Goal: Task Accomplishment & Management: Complete application form

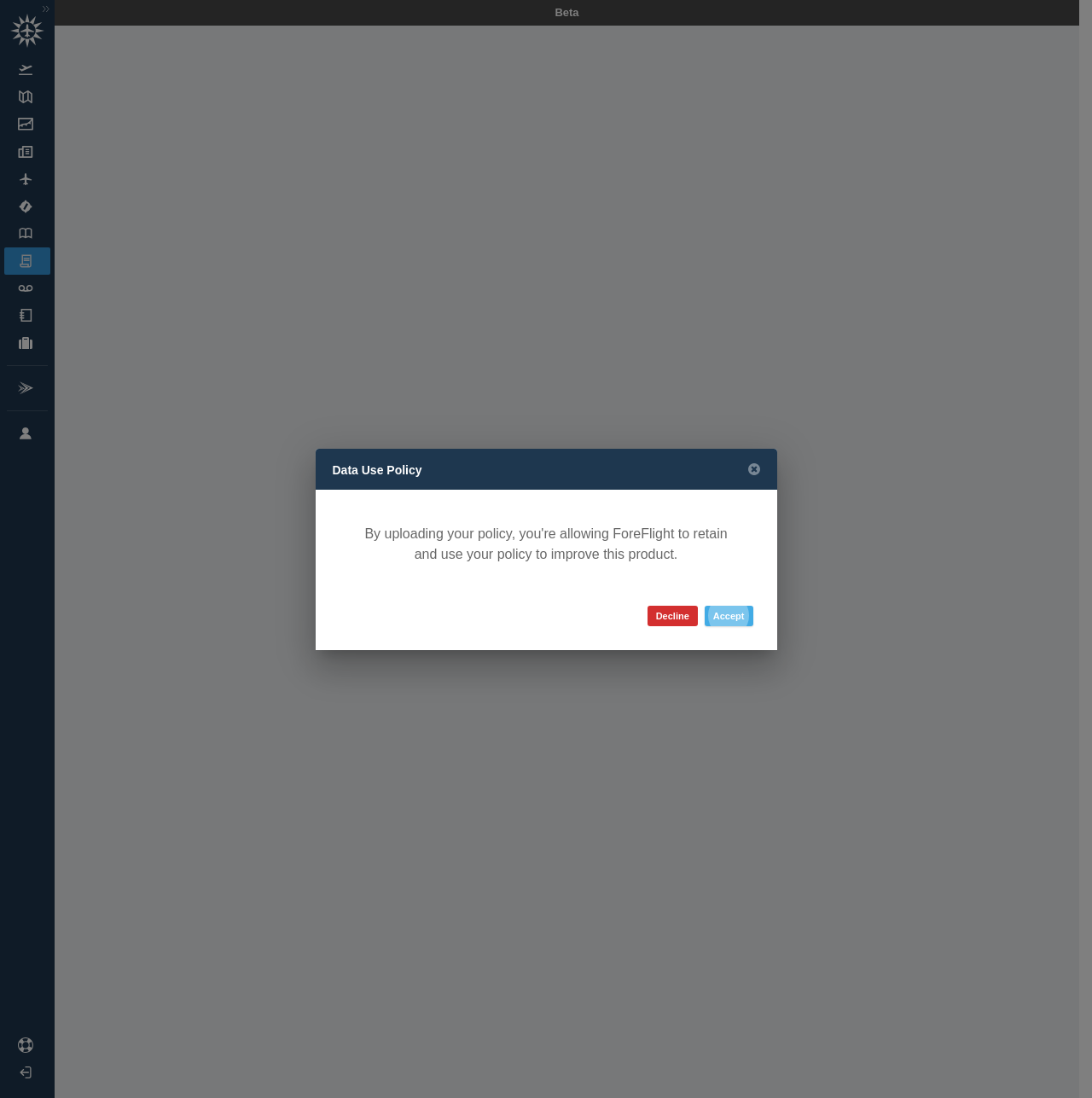
click at [731, 616] on button "Accept" at bounding box center [728, 616] width 48 height 20
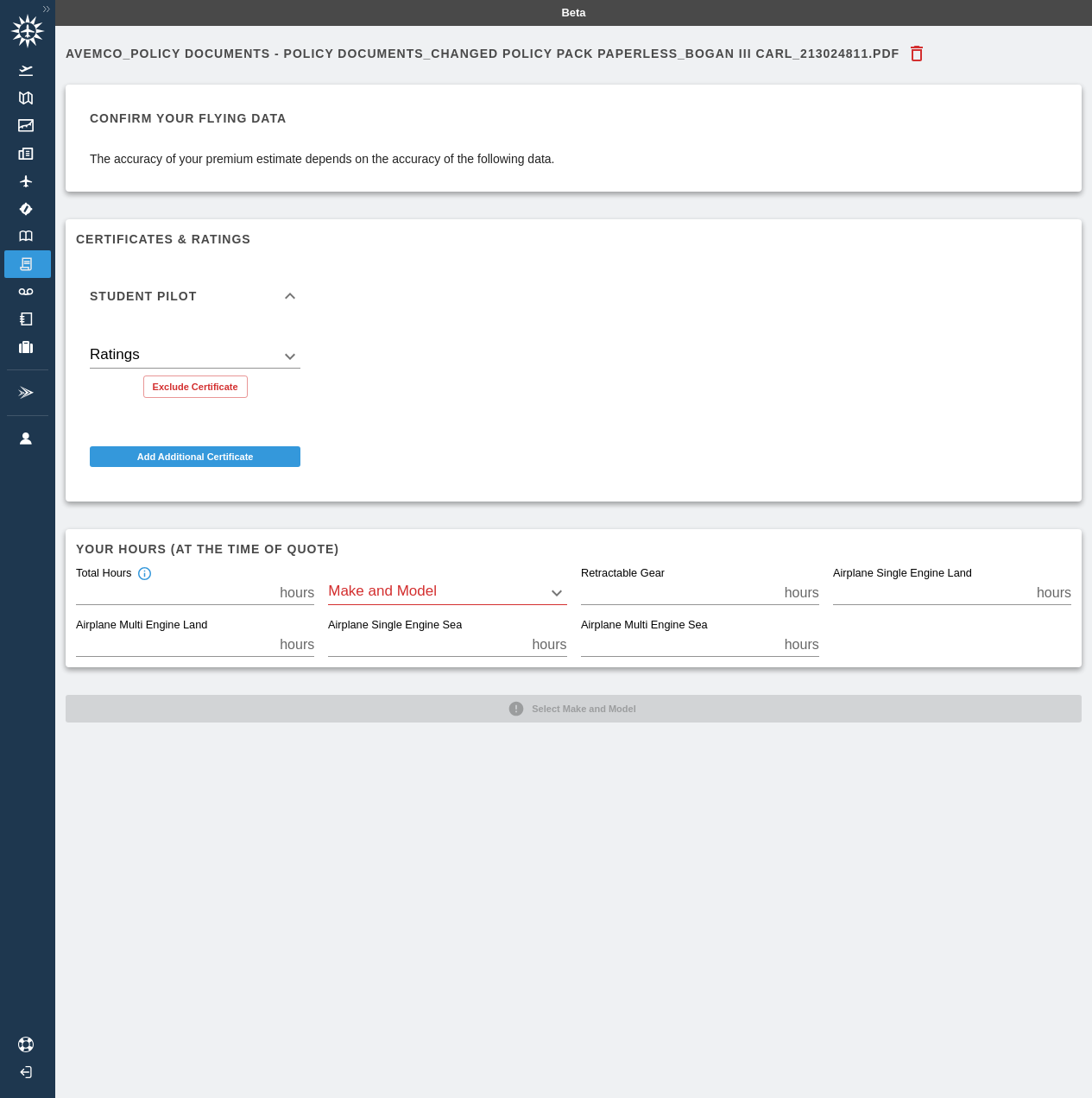
click at [287, 358] on body "Beta Avemco_Policy Documents - Policy Documents_Changed Policy Pack Paperless_B…" at bounding box center [546, 549] width 1092 height 1098
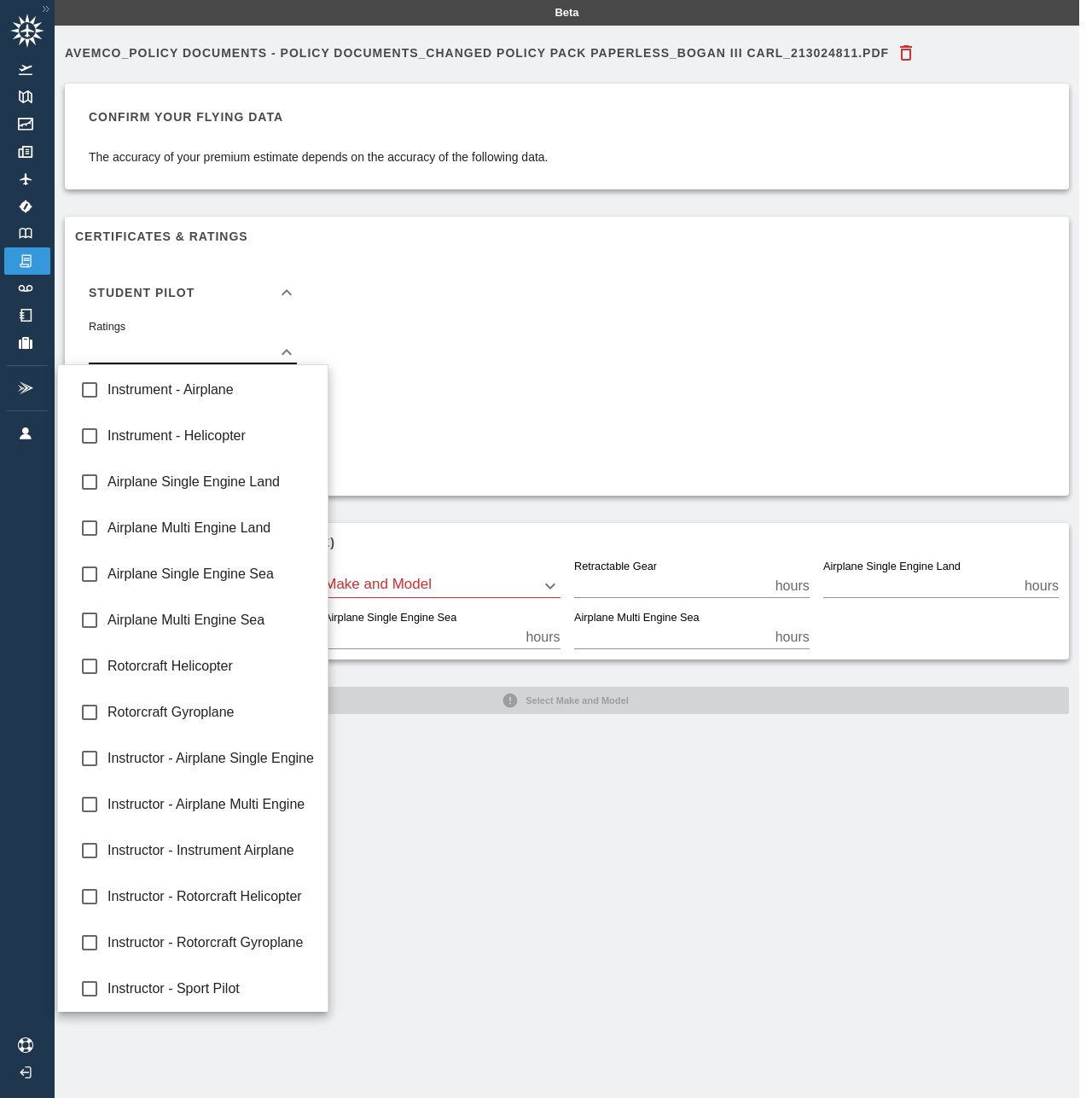
click at [197, 296] on div at bounding box center [546, 549] width 1092 height 1098
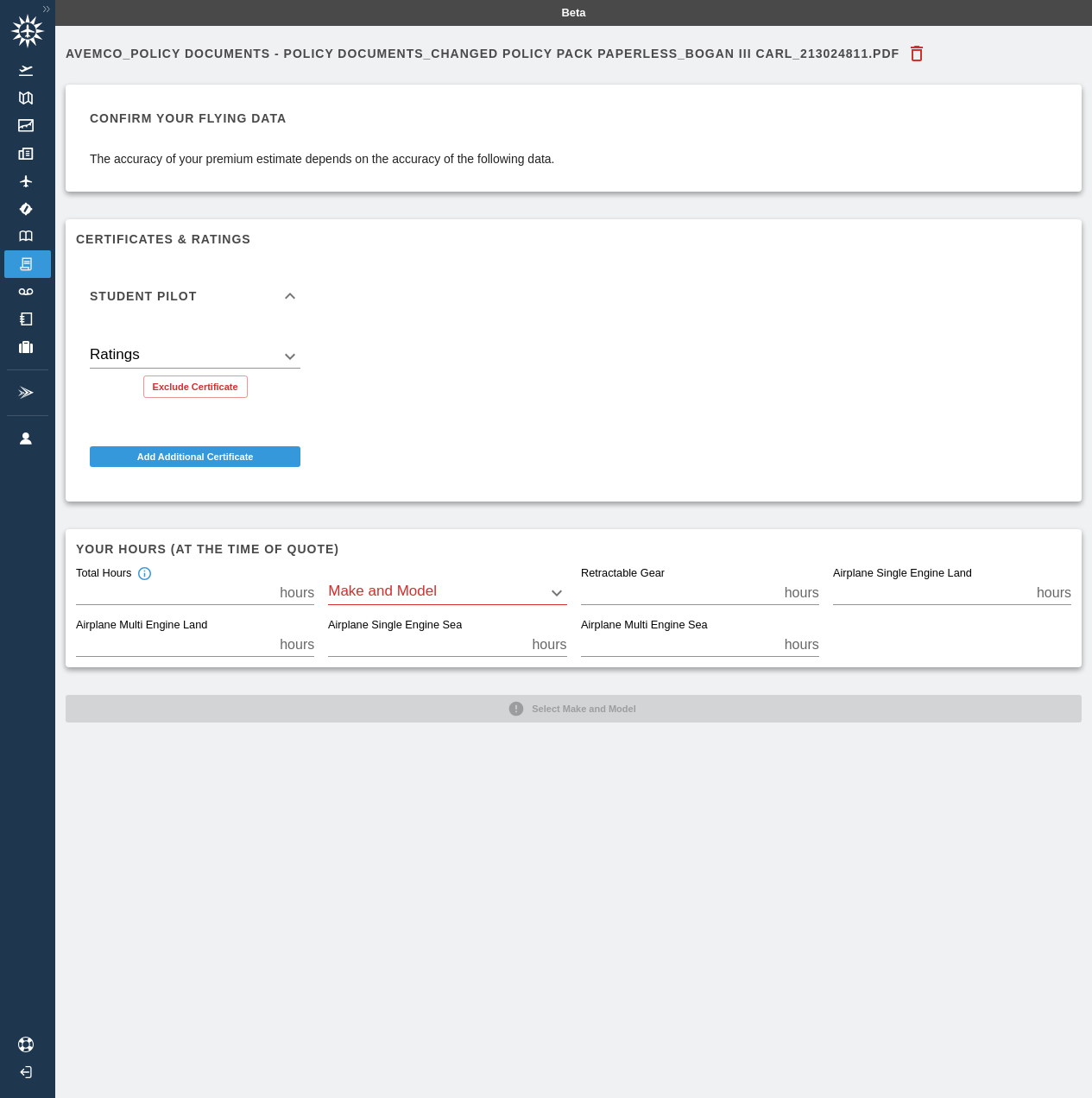
click at [296, 296] on icon at bounding box center [290, 296] width 11 height 6
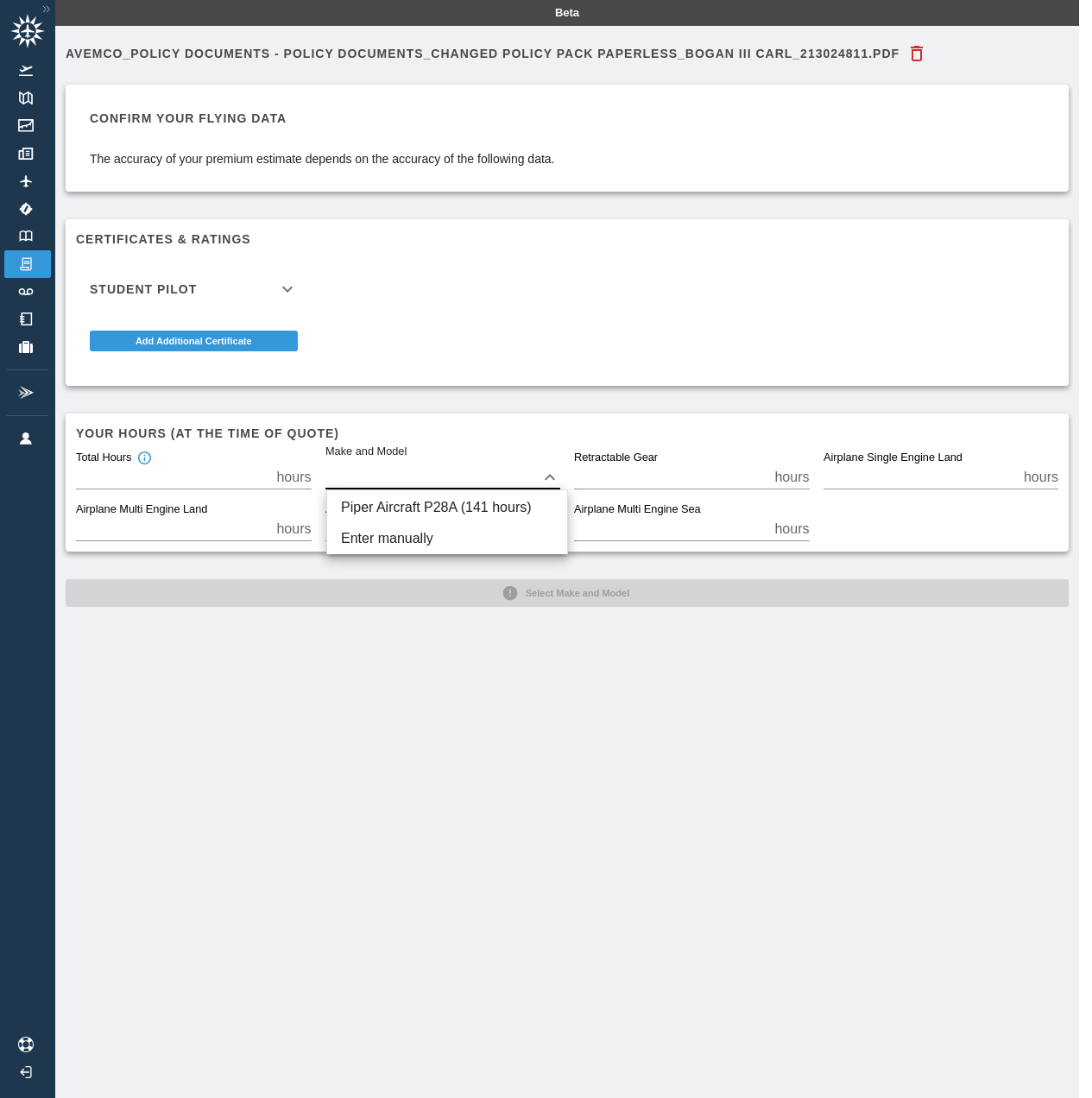
click at [492, 472] on body "Beta Avemco_Policy Documents - Policy Documents_Changed Policy Pack Paperless_B…" at bounding box center [546, 549] width 1092 height 1098
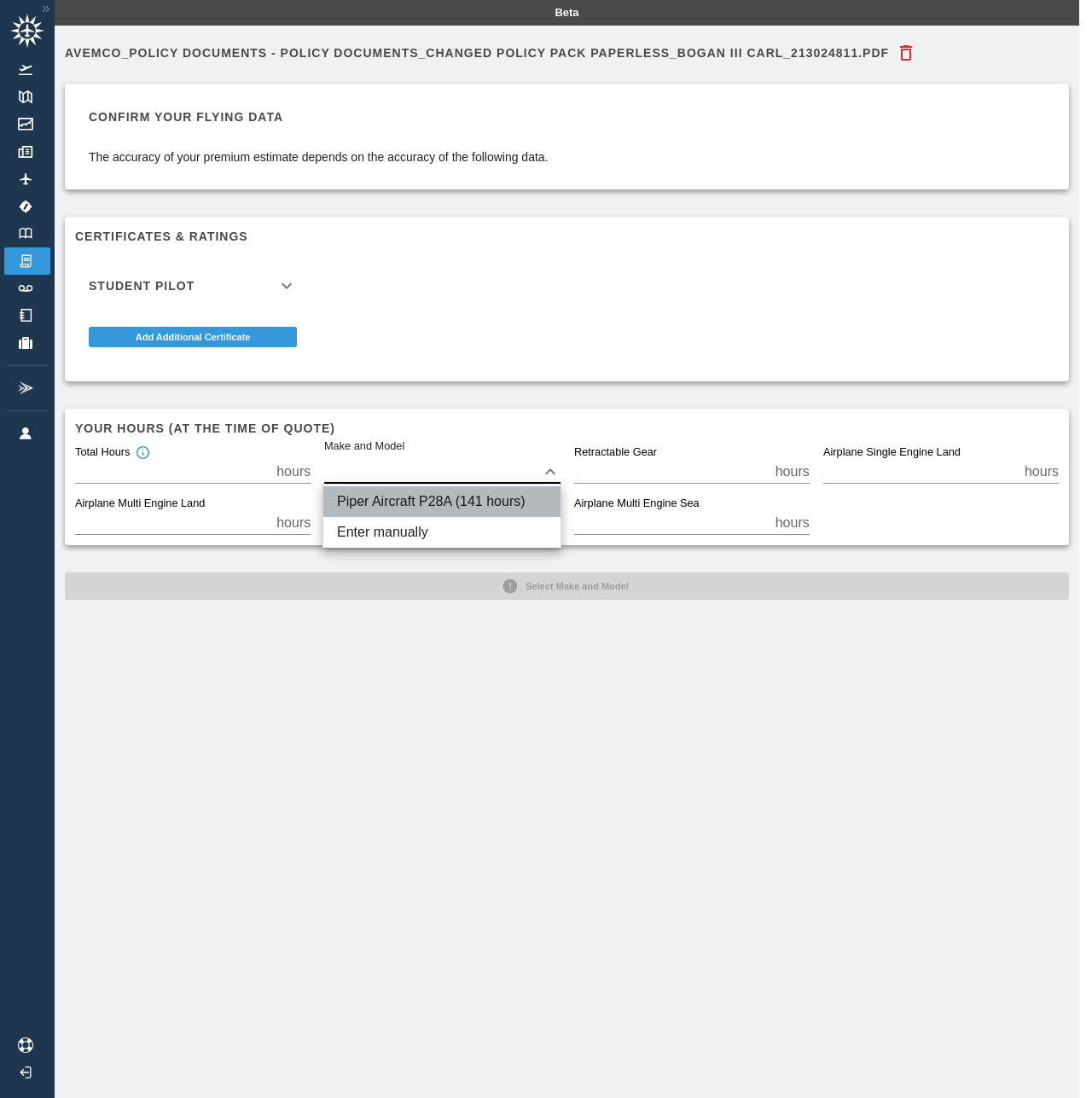
click at [482, 495] on li "Piper Aircraft P28A (141 hours)" at bounding box center [442, 501] width 237 height 31
type input "****"
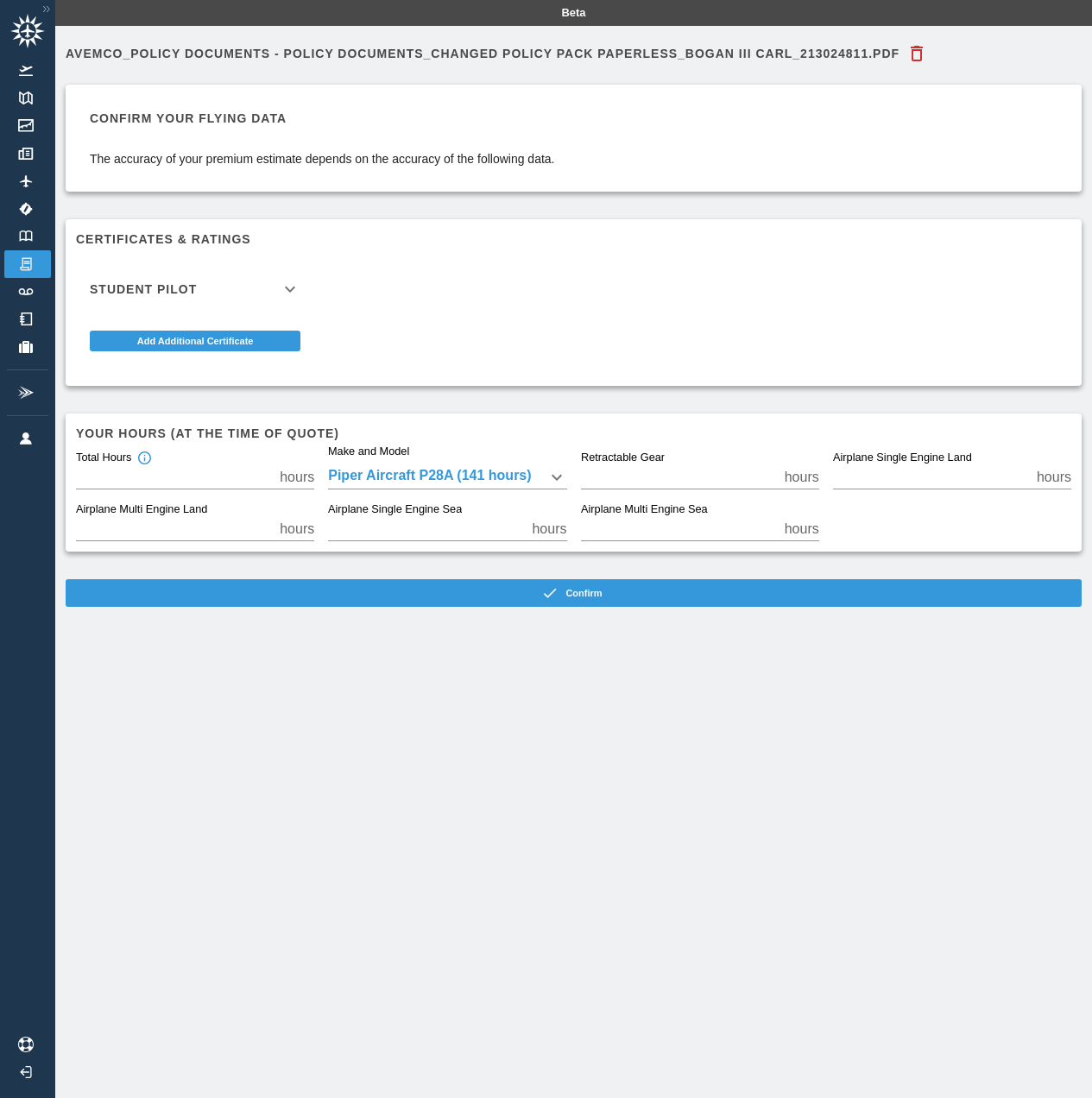
click at [591, 286] on div "Student Pilot Ratings ​ Exclude Certificate Add Additional Certificate" at bounding box center [566, 310] width 1009 height 131
click at [176, 339] on button "Add Additional Certificate" at bounding box center [194, 340] width 210 height 20
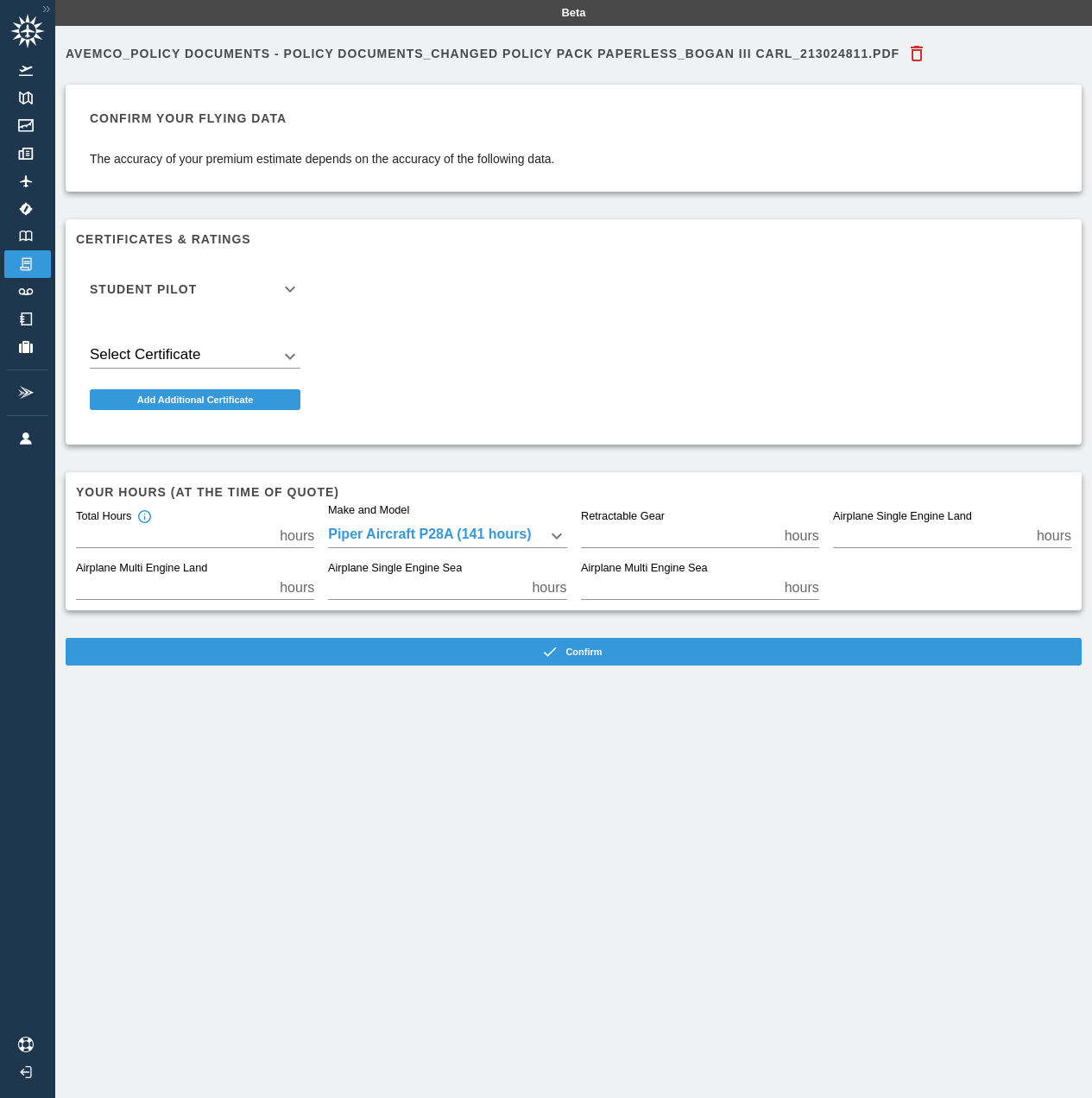
click at [215, 355] on body "Beta Avemco_Policy Documents - Policy Documents_Changed Policy Pack Paperless_B…" at bounding box center [546, 549] width 1092 height 1098
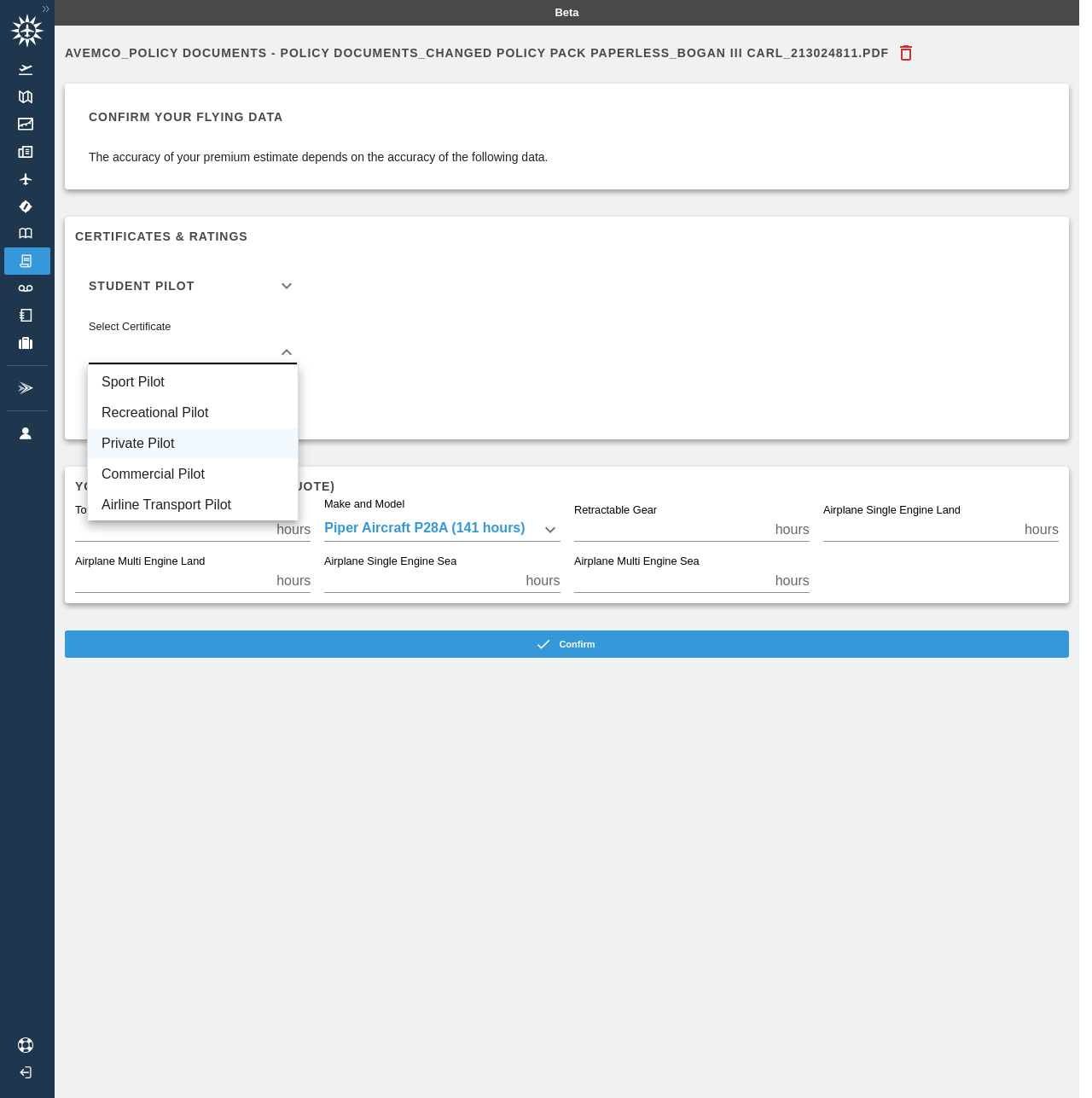
click at [135, 441] on li "Private Pilot" at bounding box center [192, 443] width 210 height 31
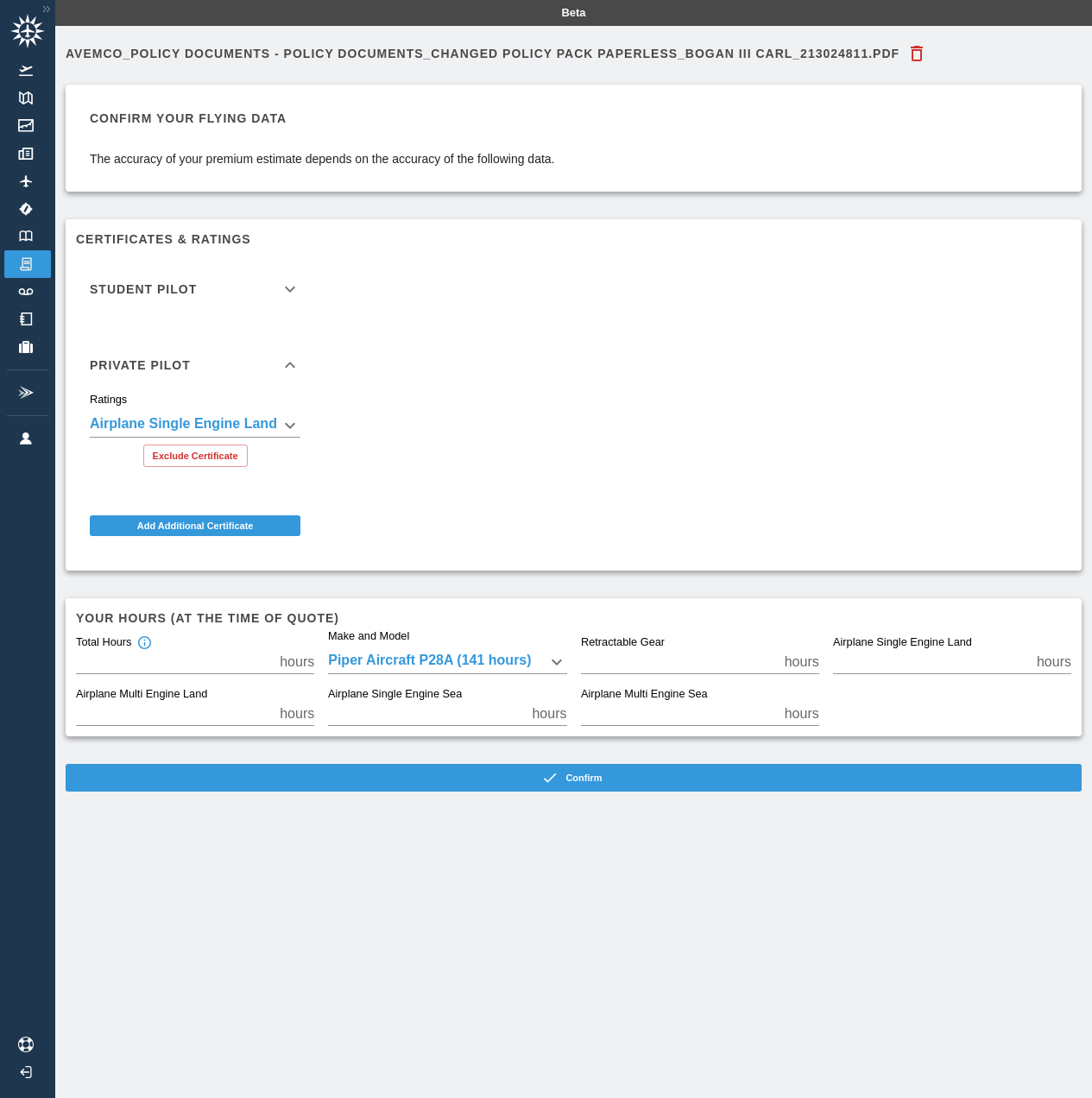
click at [291, 308] on div "Student Pilot" at bounding box center [195, 288] width 238 height 42
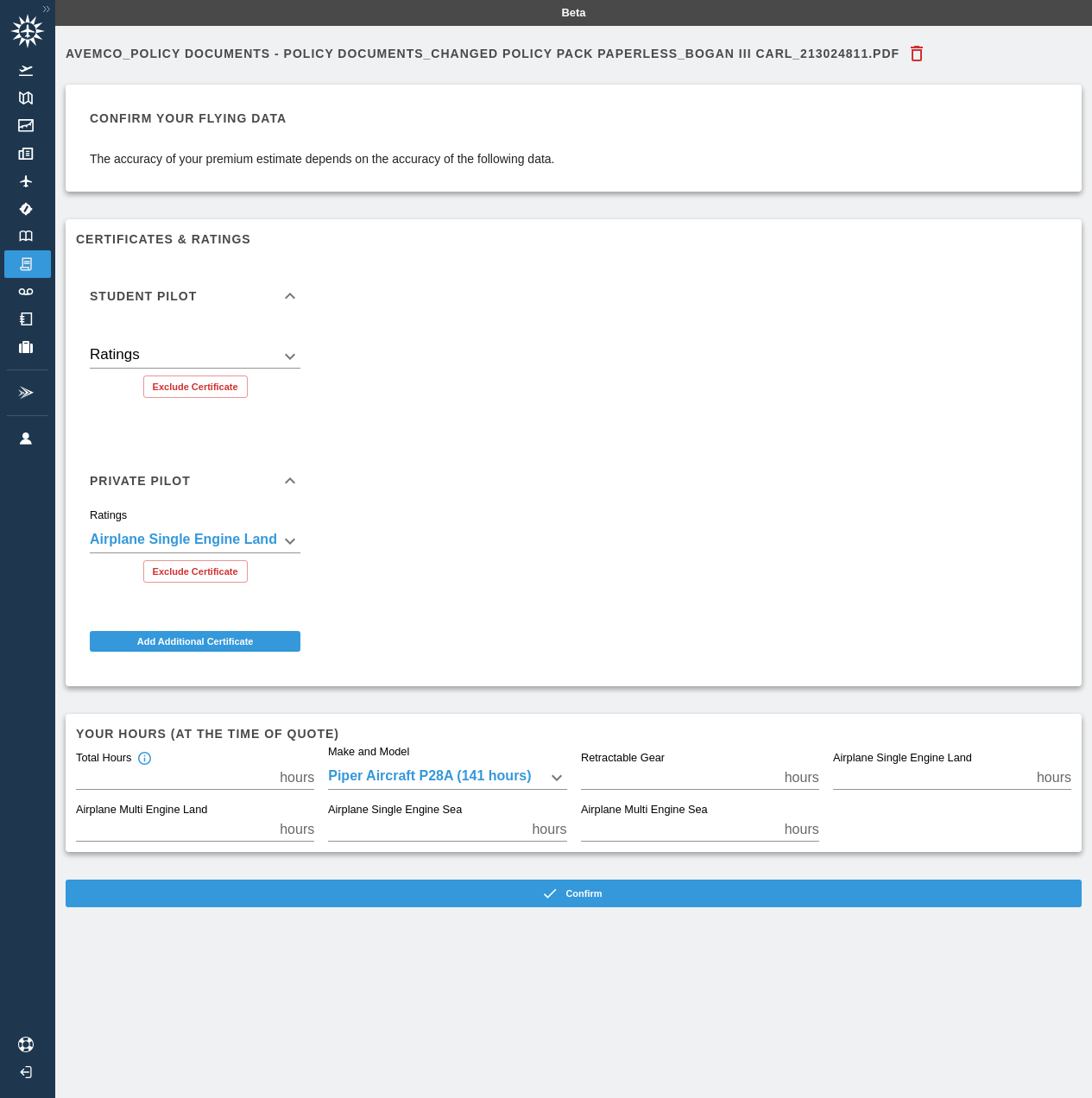
click at [295, 295] on icon at bounding box center [290, 296] width 11 height 6
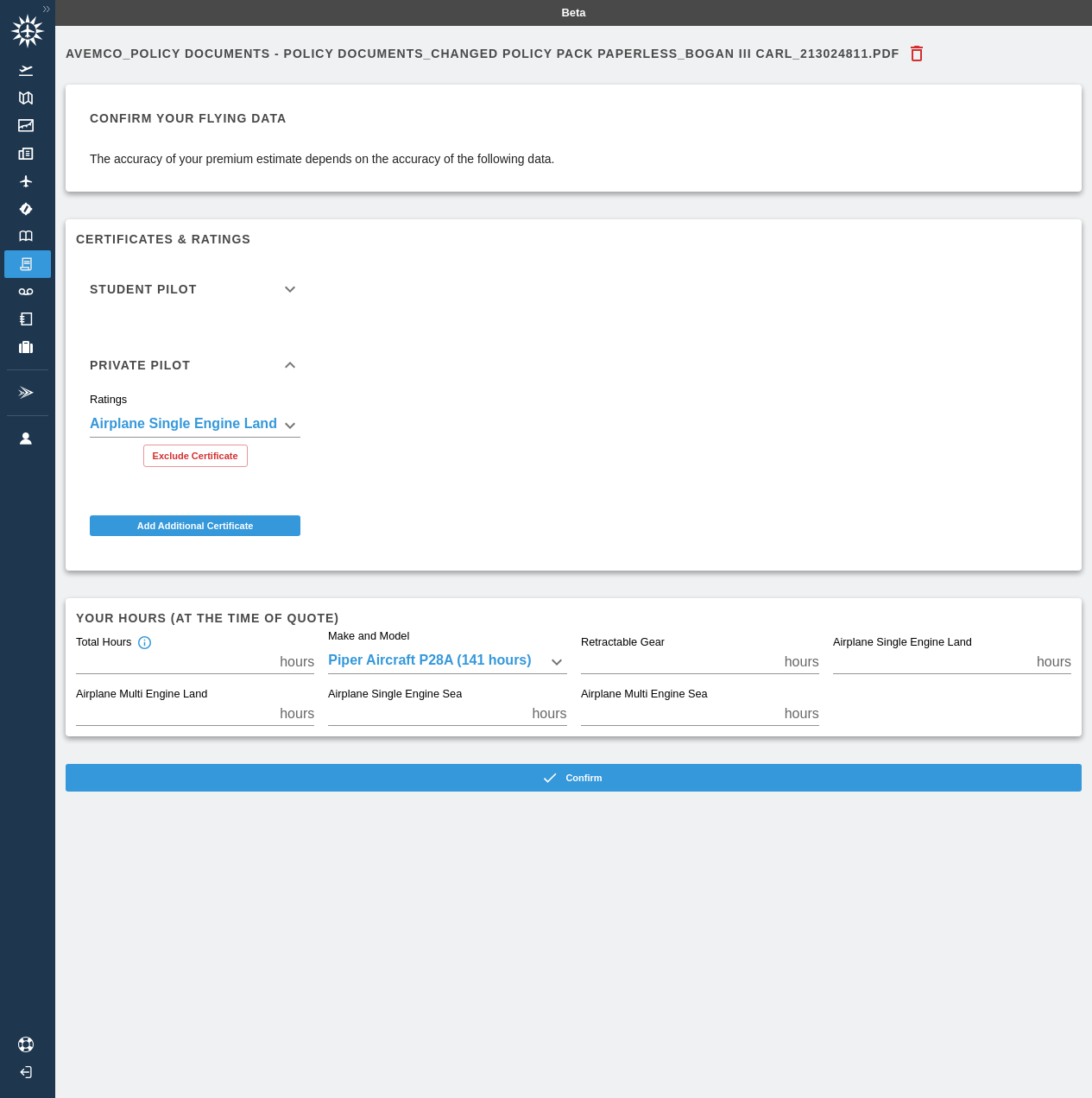
click at [296, 288] on icon at bounding box center [290, 288] width 11 height 6
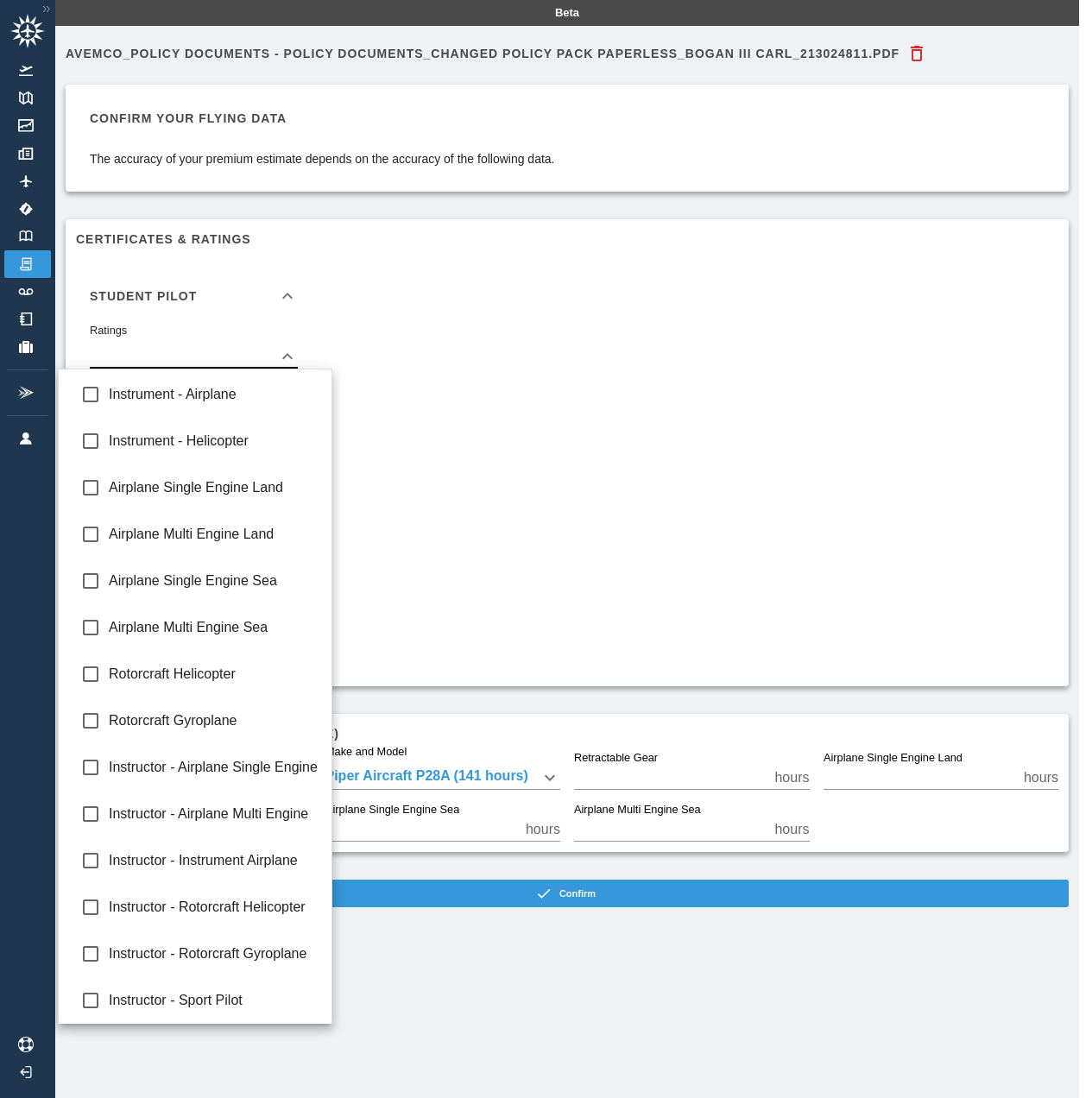
click at [289, 354] on body "**********" at bounding box center [546, 549] width 1092 height 1098
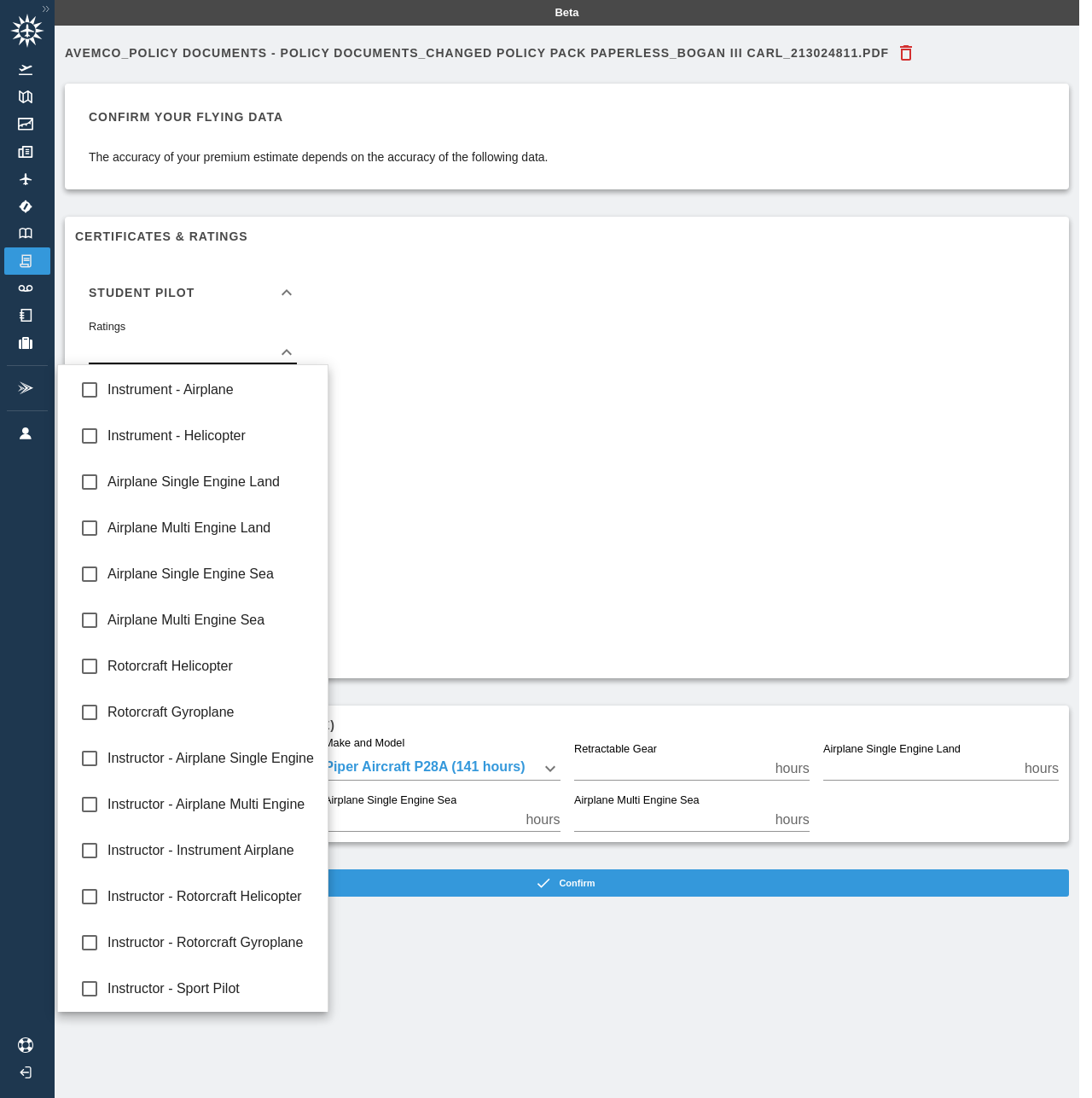
click at [344, 323] on div at bounding box center [546, 549] width 1092 height 1098
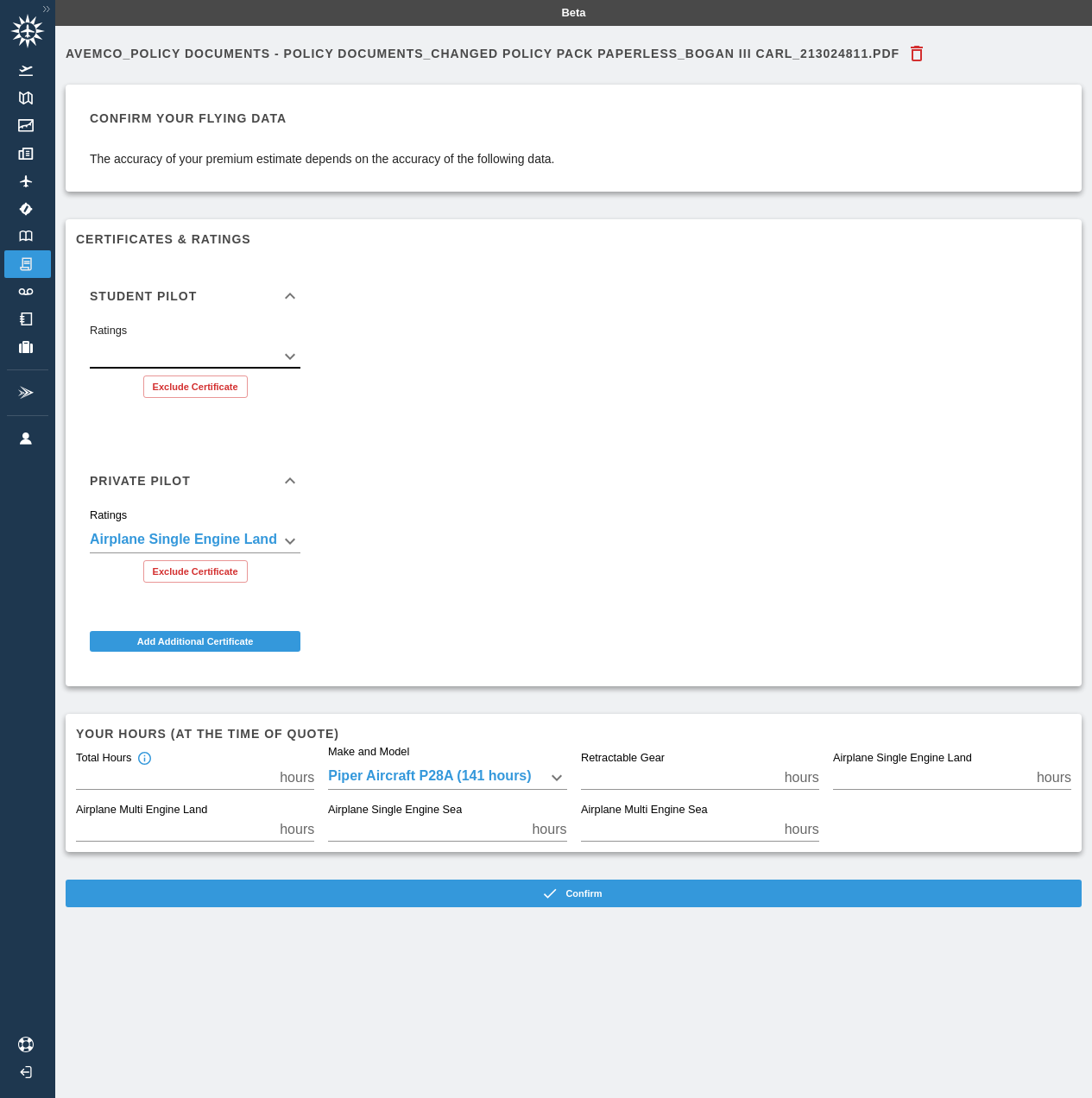
click at [293, 354] on body "**********" at bounding box center [546, 549] width 1092 height 1098
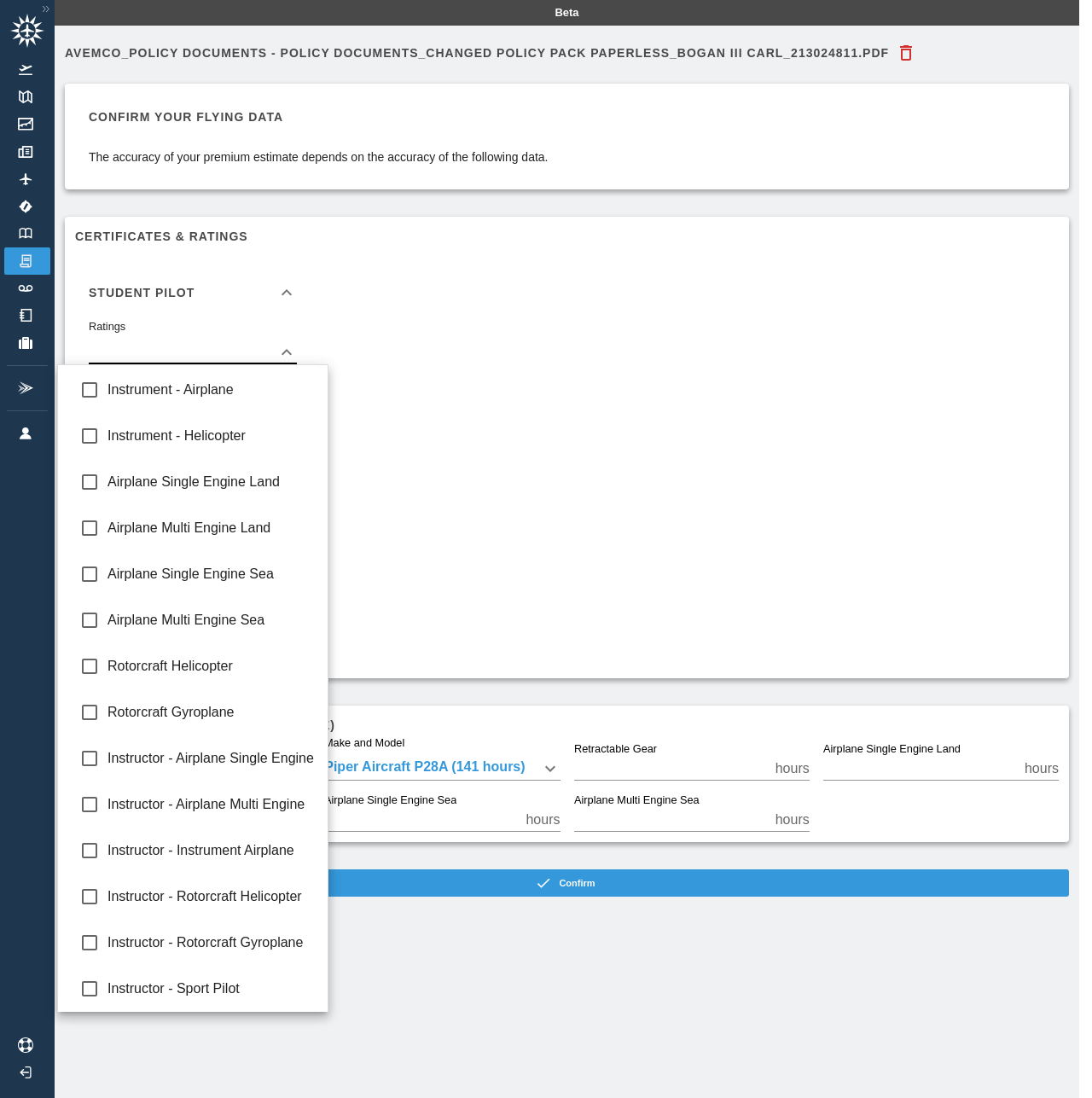
click at [333, 316] on div at bounding box center [546, 549] width 1092 height 1098
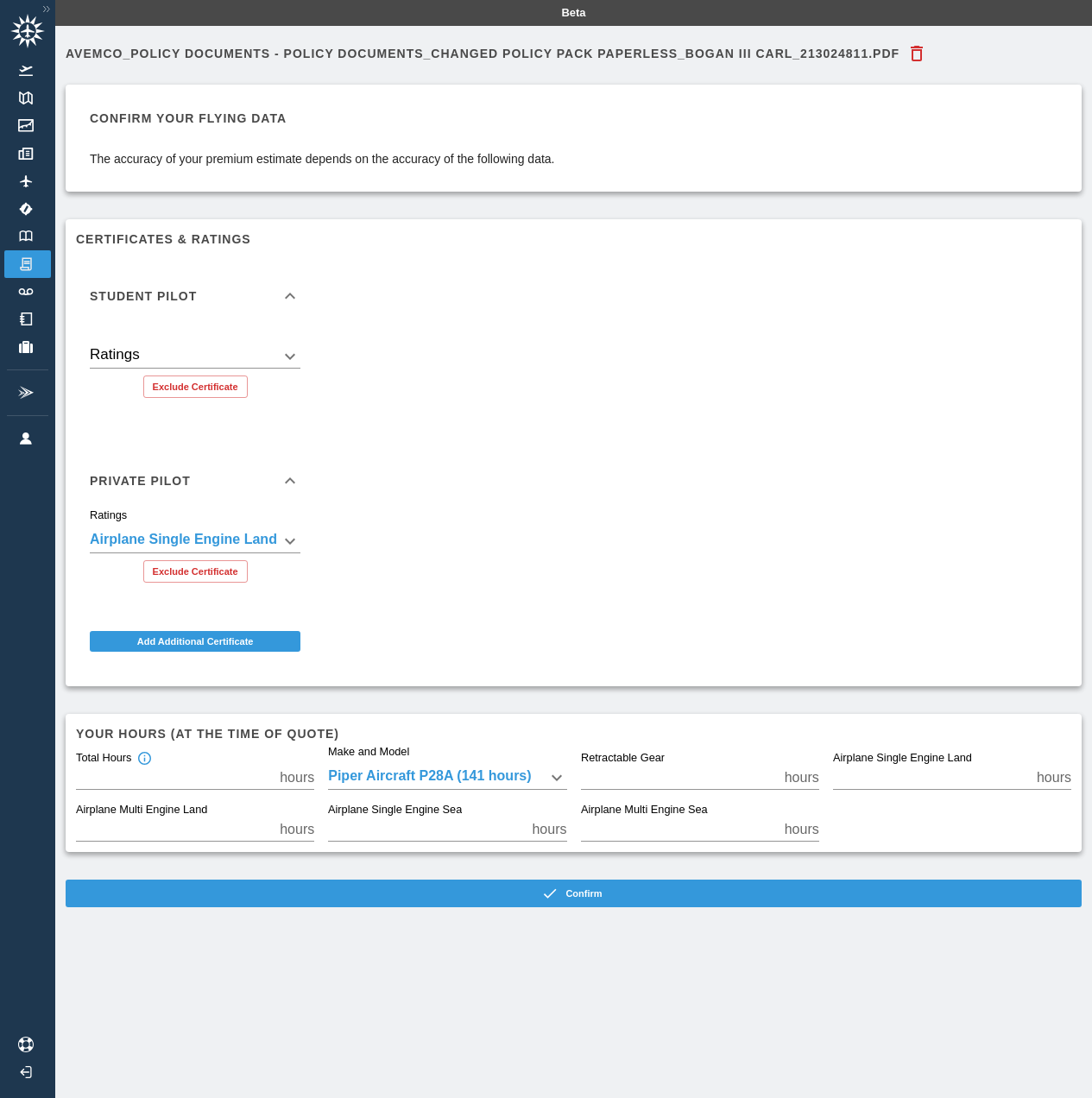
click at [300, 299] on icon at bounding box center [289, 296] width 20 height 20
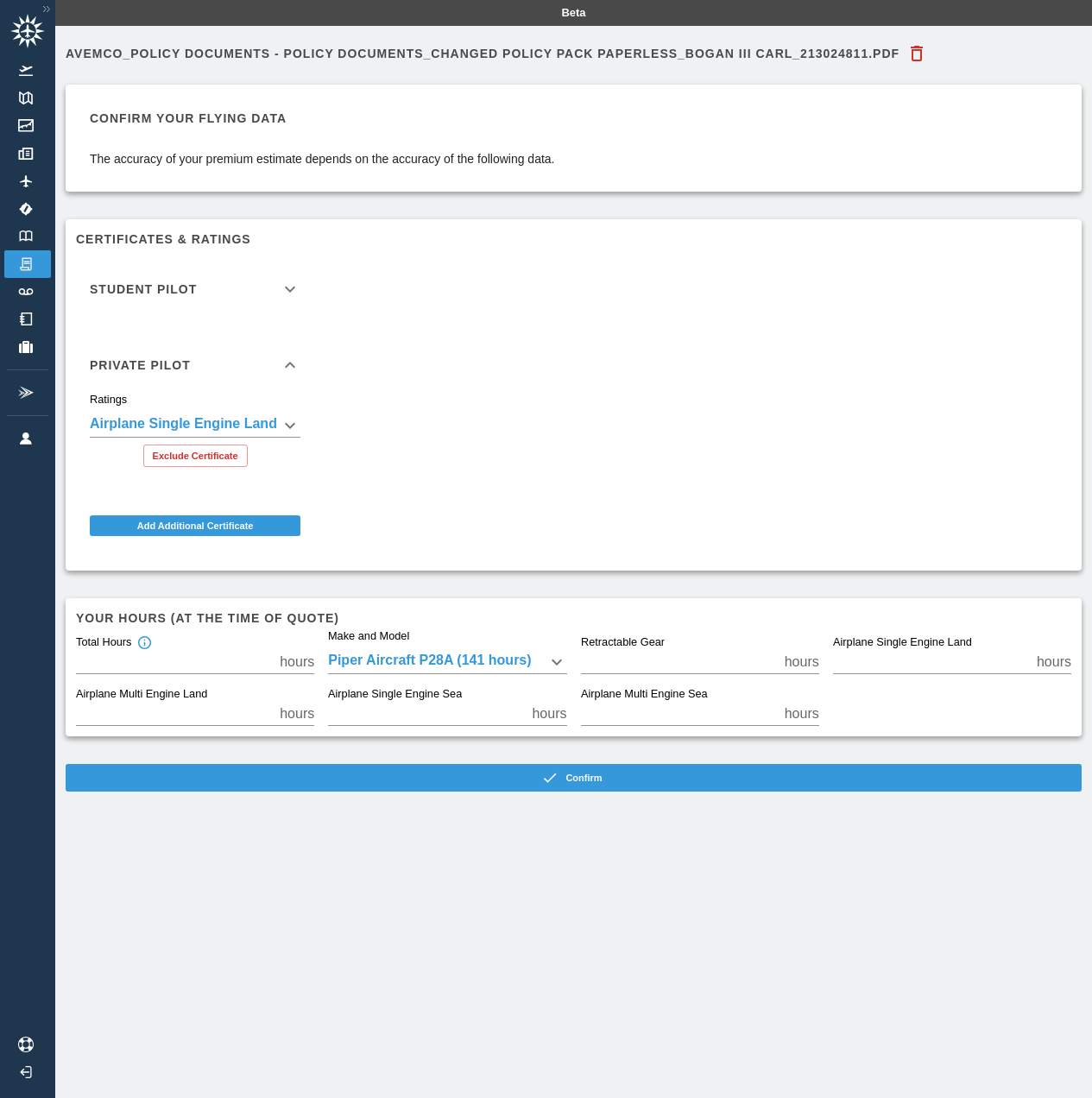
click at [296, 288] on icon at bounding box center [290, 288] width 11 height 6
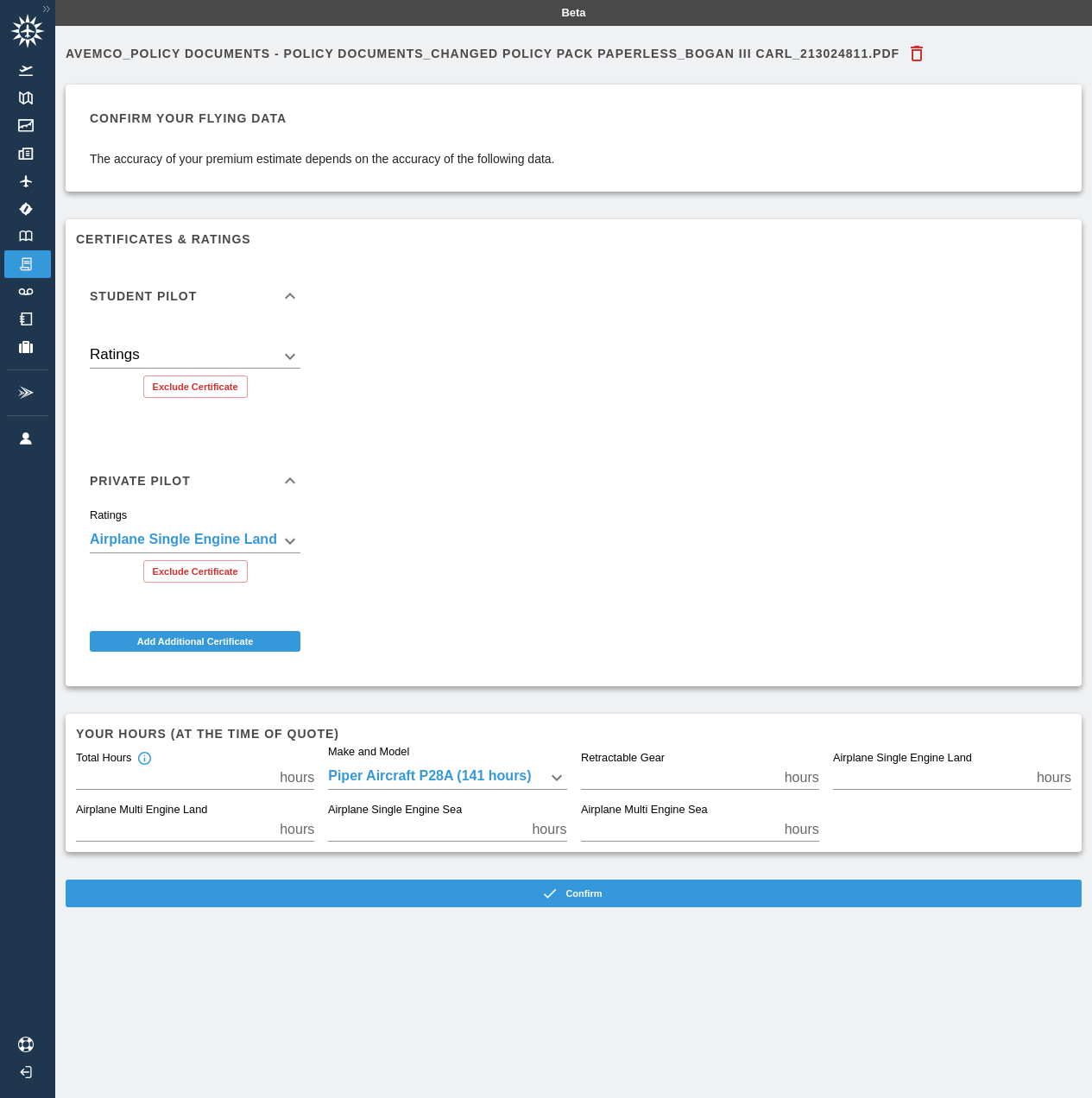
click at [270, 352] on body "**********" at bounding box center [546, 549] width 1092 height 1098
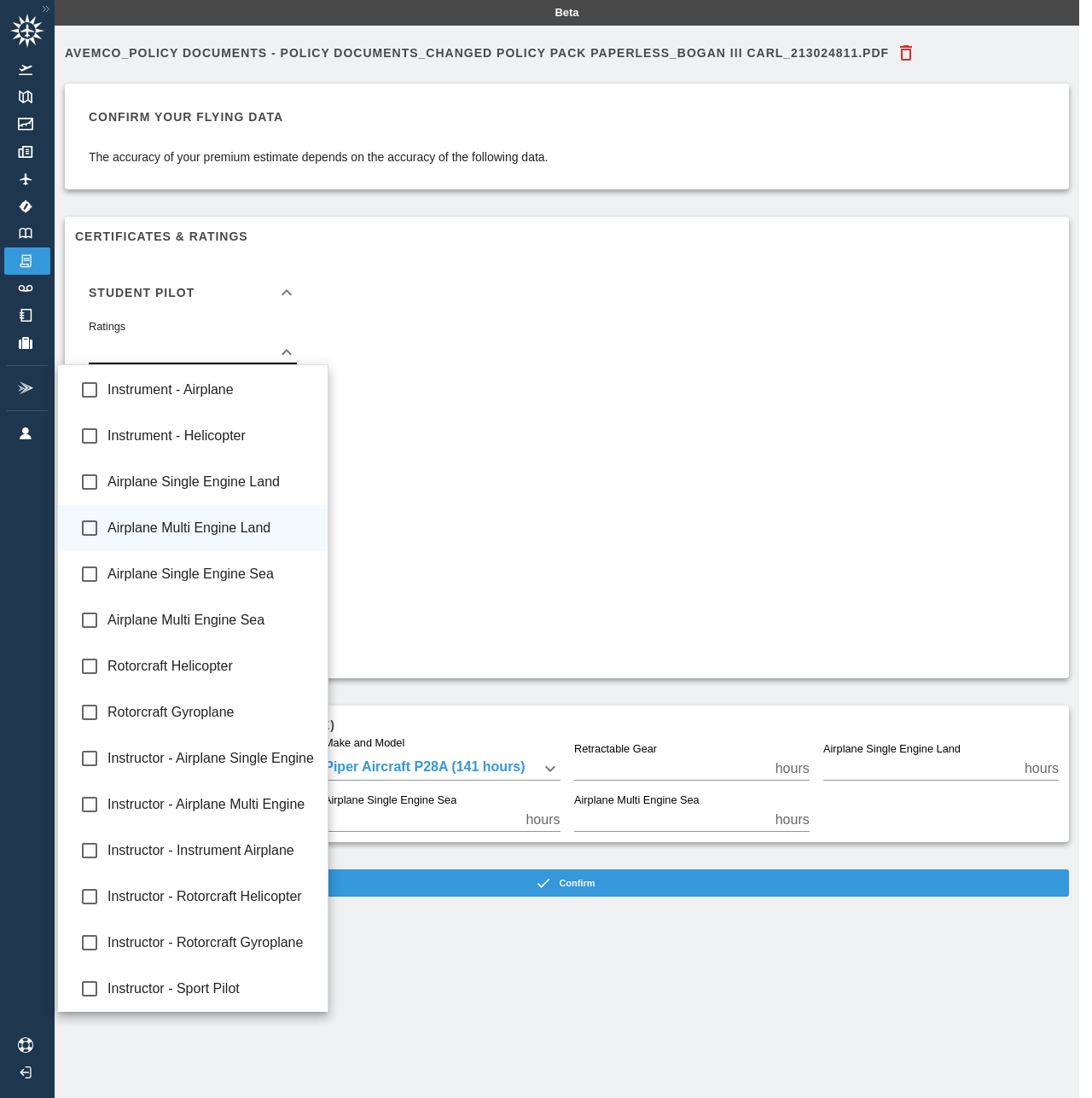
click at [200, 518] on span "Airplane Multi Engine Land" at bounding box center [211, 527] width 206 height 20
type input "**********"
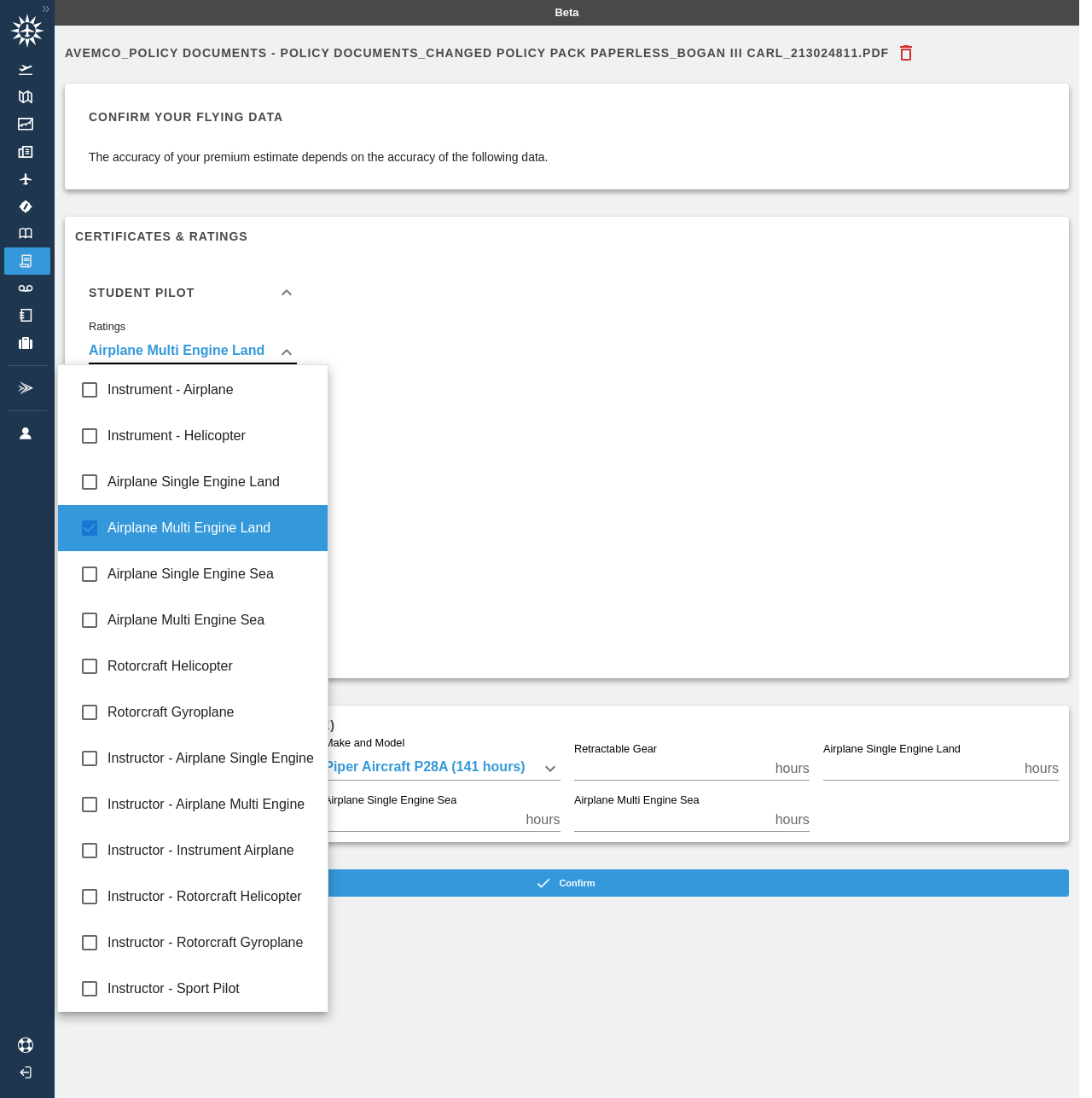
click at [401, 338] on div at bounding box center [546, 549] width 1092 height 1098
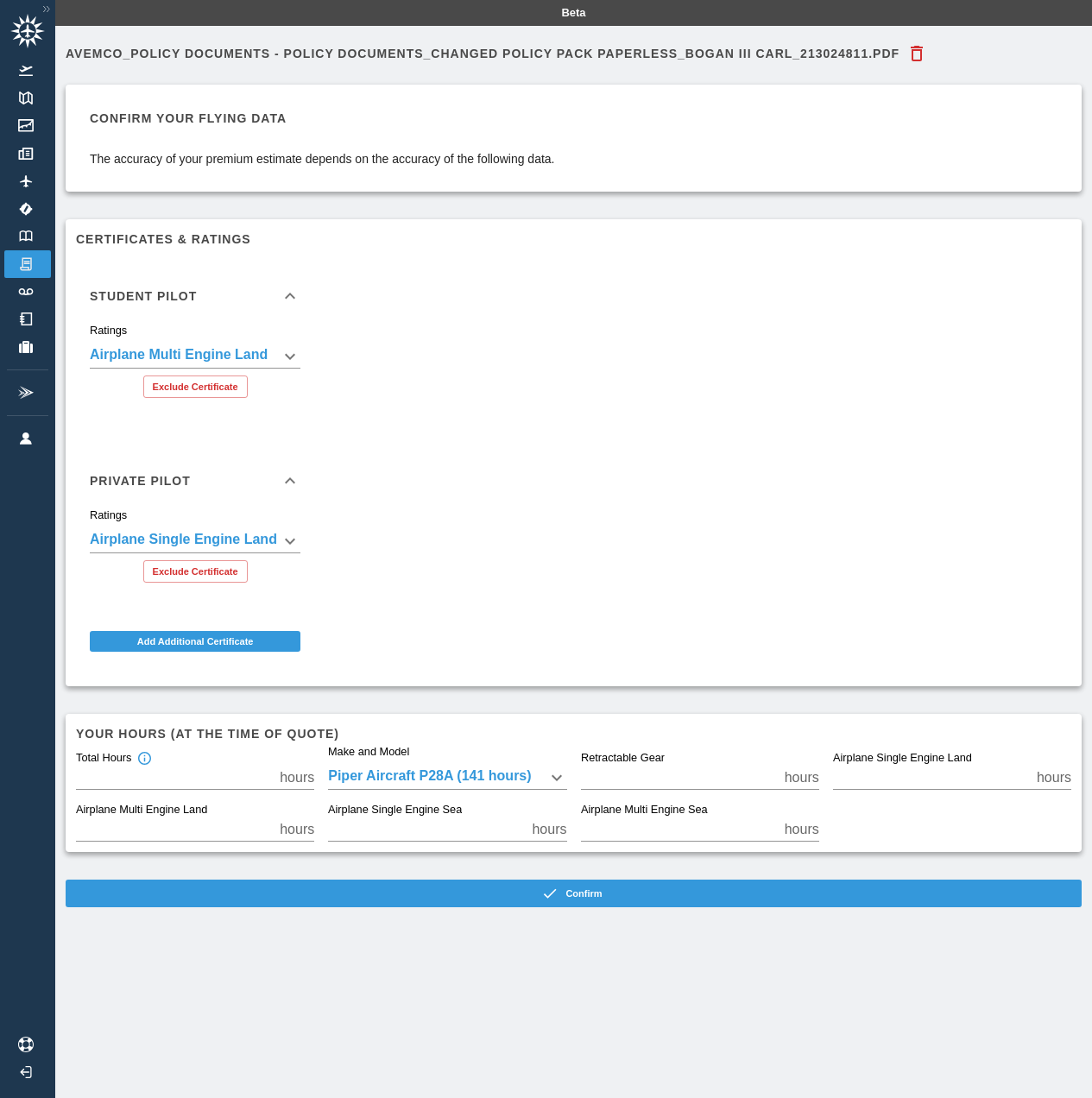
click at [289, 290] on icon at bounding box center [289, 296] width 20 height 20
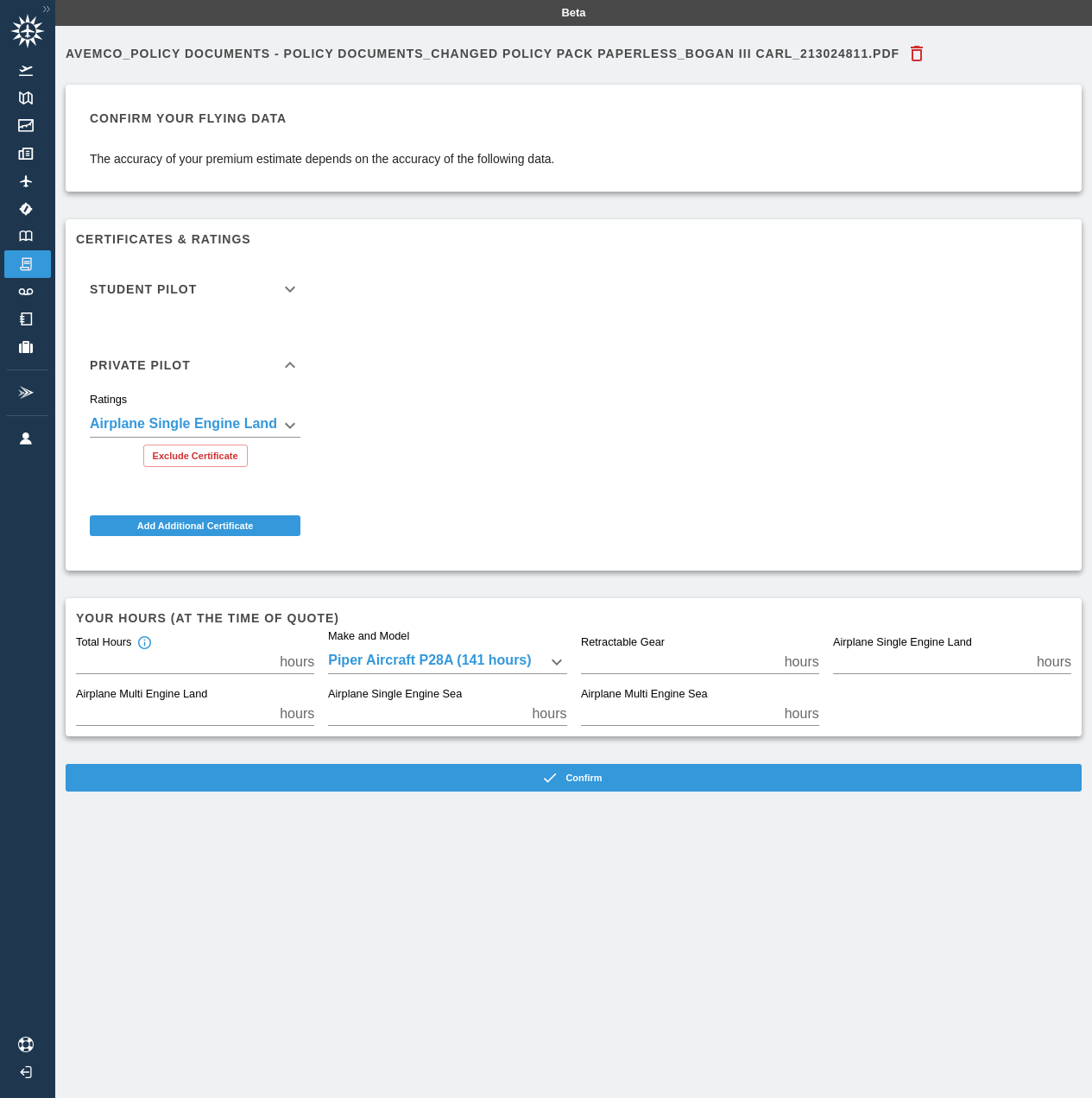
click at [296, 365] on icon at bounding box center [290, 365] width 11 height 6
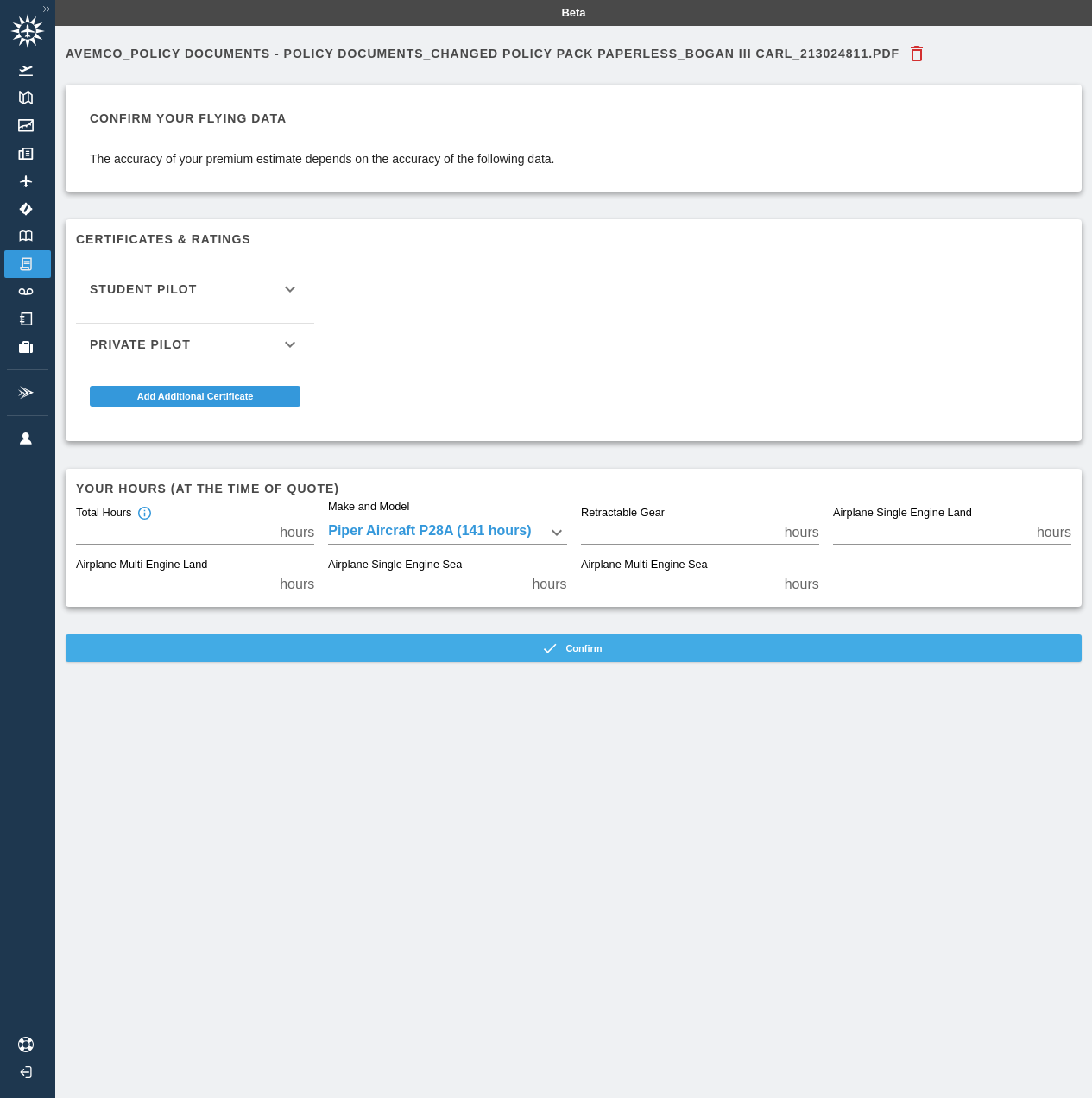
click at [462, 649] on button "Confirm" at bounding box center [574, 648] width 1017 height 28
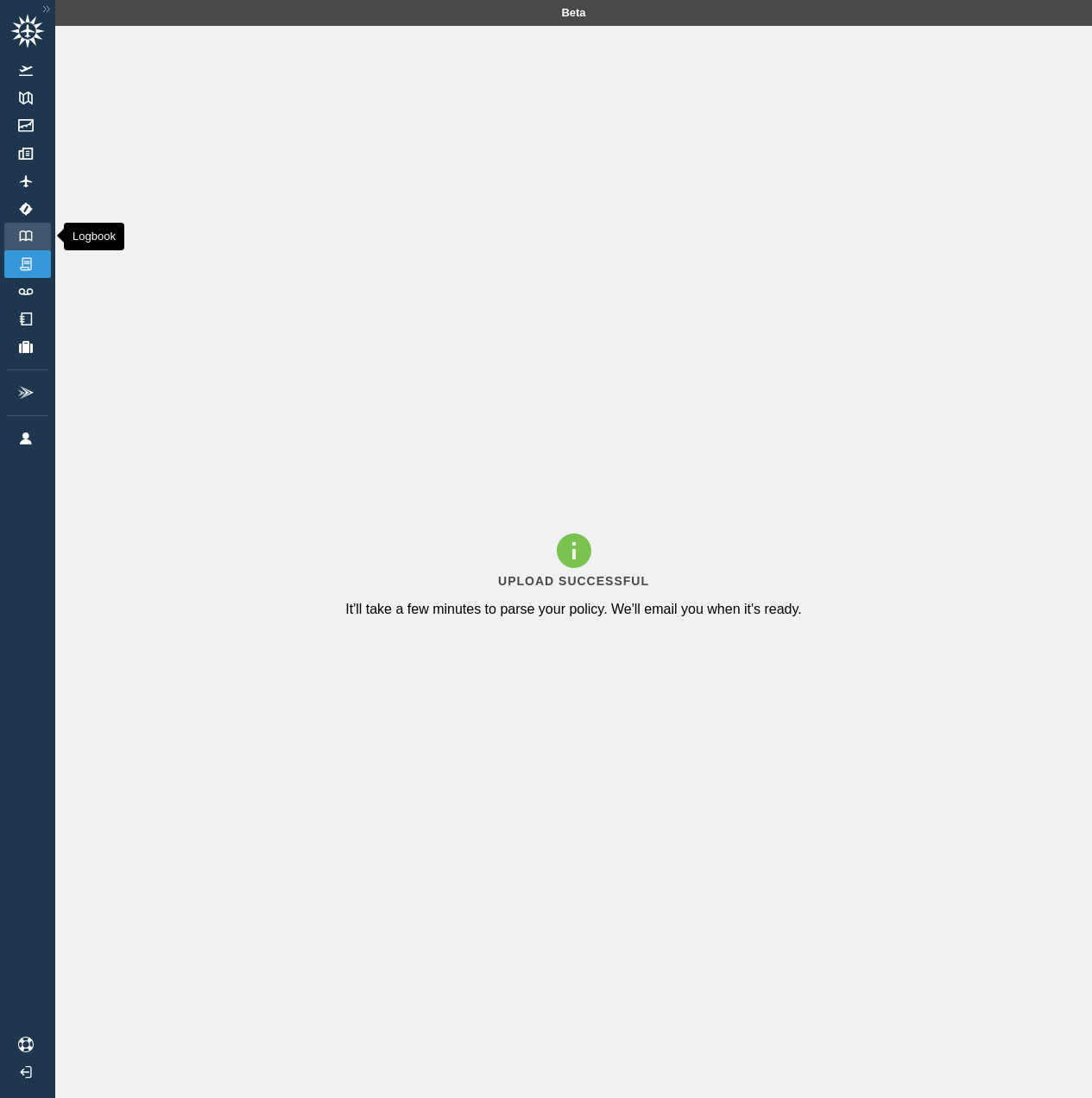
click at [28, 234] on img at bounding box center [25, 236] width 19 height 12
